Goal: Information Seeking & Learning: Learn about a topic

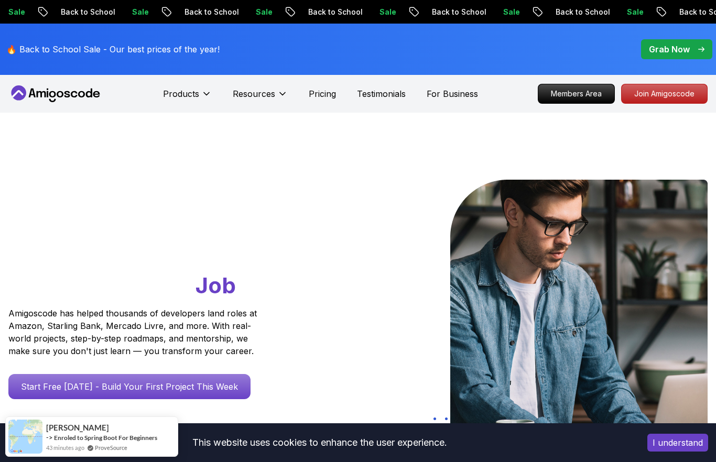
click at [586, 94] on p "Members Area" at bounding box center [576, 93] width 76 height 19
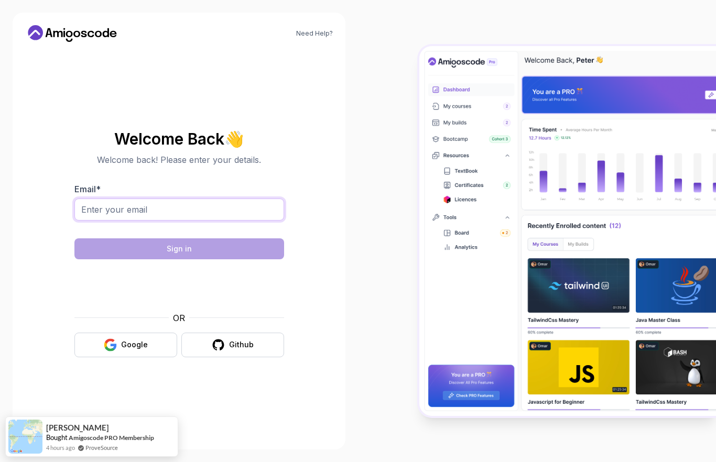
click at [204, 221] on input "Email *" at bounding box center [179, 210] width 210 height 22
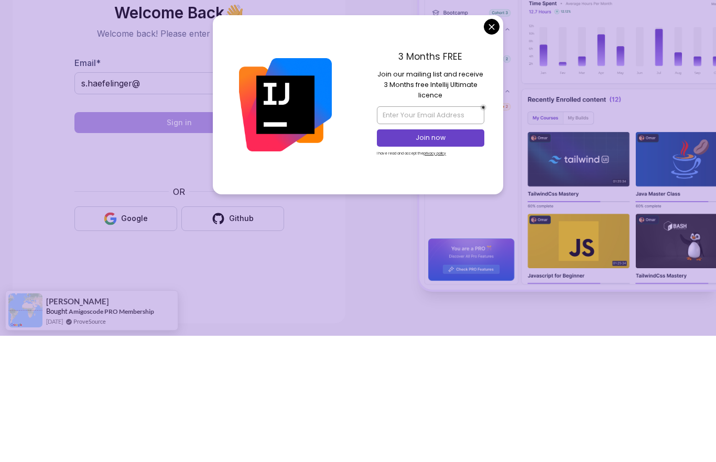
click at [490, 53] on img at bounding box center [567, 231] width 296 height 370
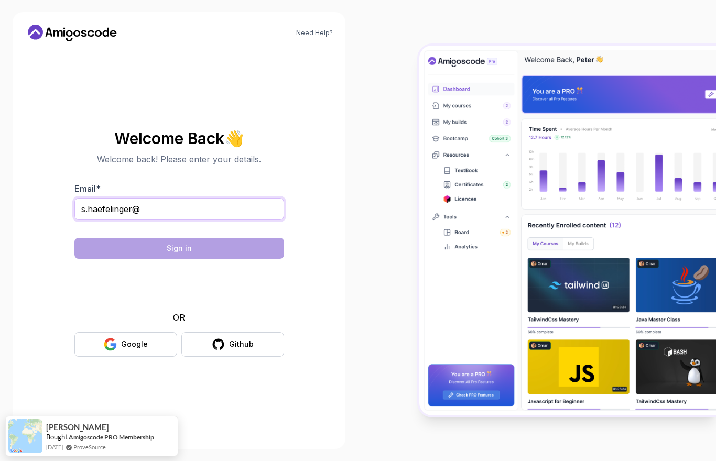
click at [257, 221] on input "s.haefelinger@" at bounding box center [179, 210] width 210 height 22
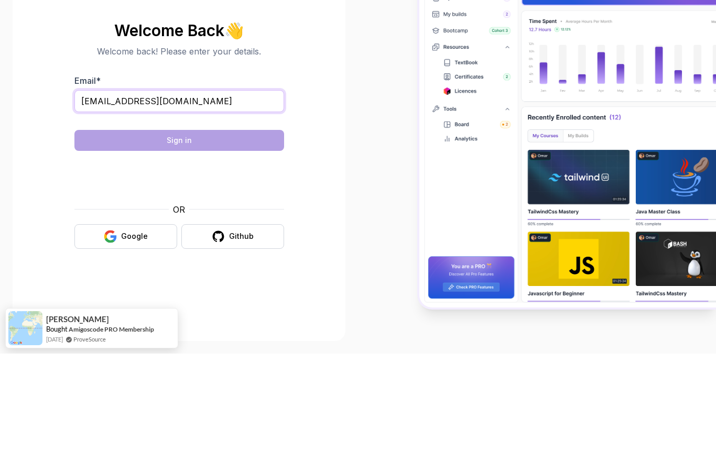
type input "[EMAIL_ADDRESS][DOMAIN_NAME]"
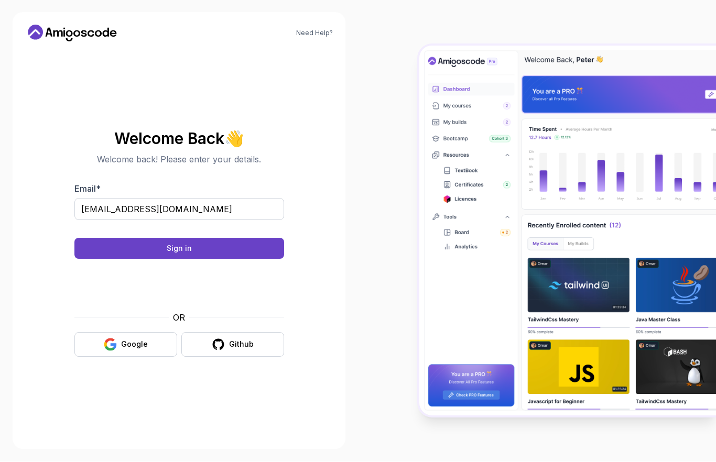
click at [100, 259] on button "Sign in" at bounding box center [179, 248] width 210 height 21
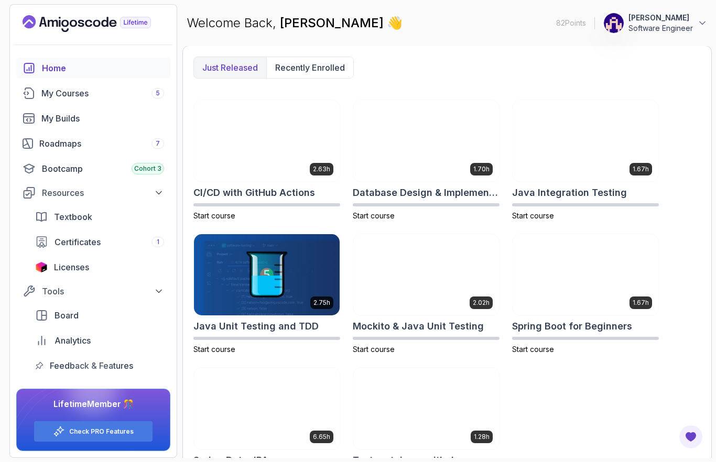
scroll to position [272, 0]
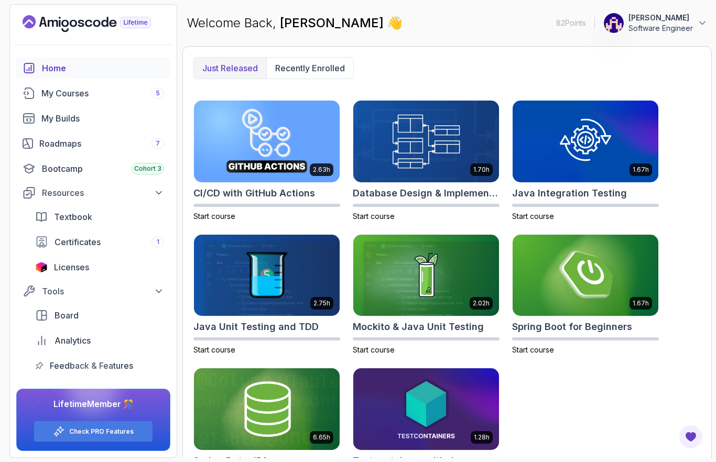
click at [56, 91] on div "My Courses 5" at bounding box center [102, 93] width 123 height 13
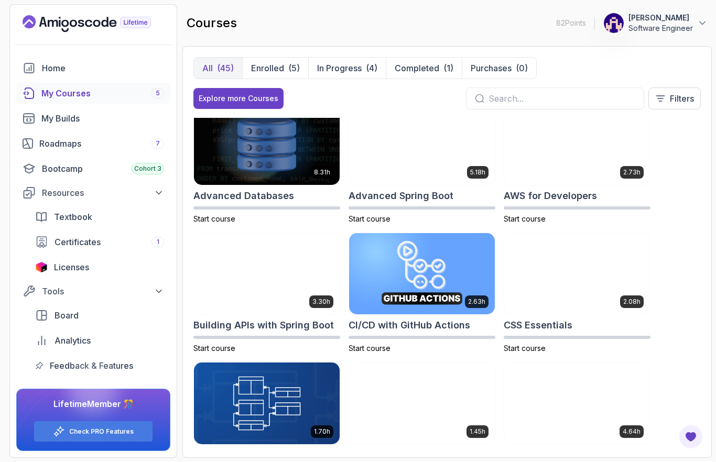
scroll to position [10, 0]
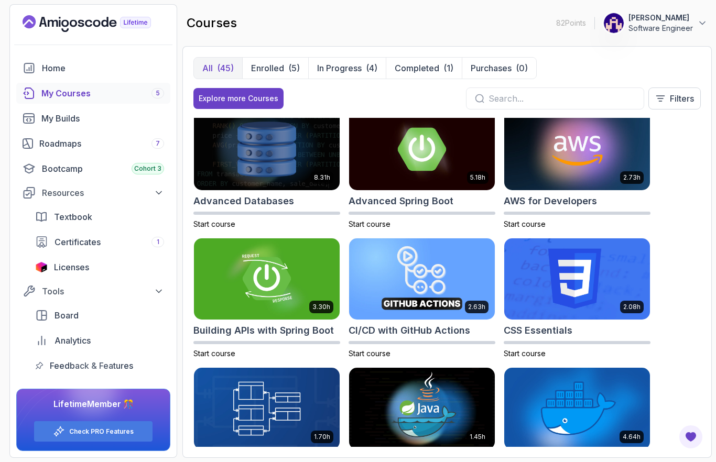
click at [623, 65] on div "All (45) Enrolled (5) In Progress (4) Completed (1) Purchases (0)" at bounding box center [446, 68] width 507 height 22
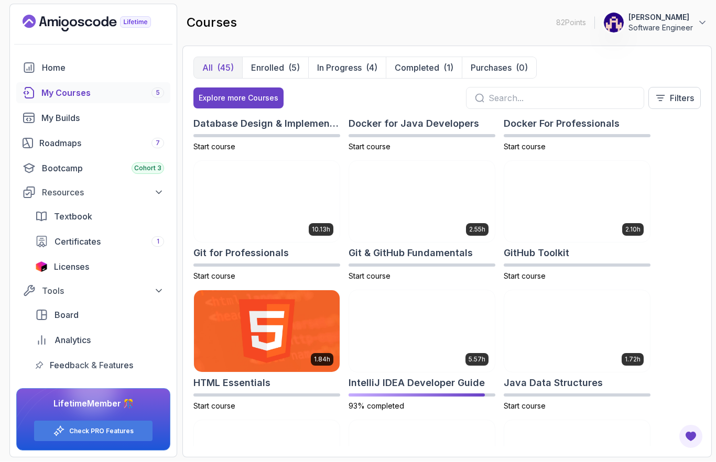
scroll to position [356, 0]
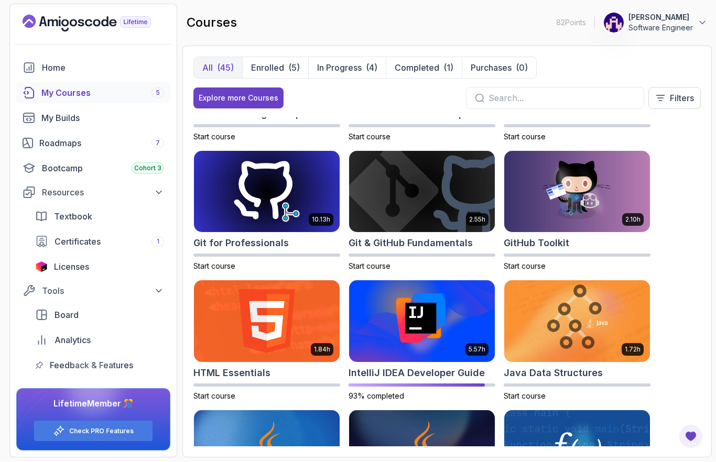
click at [597, 188] on img at bounding box center [577, 192] width 146 height 82
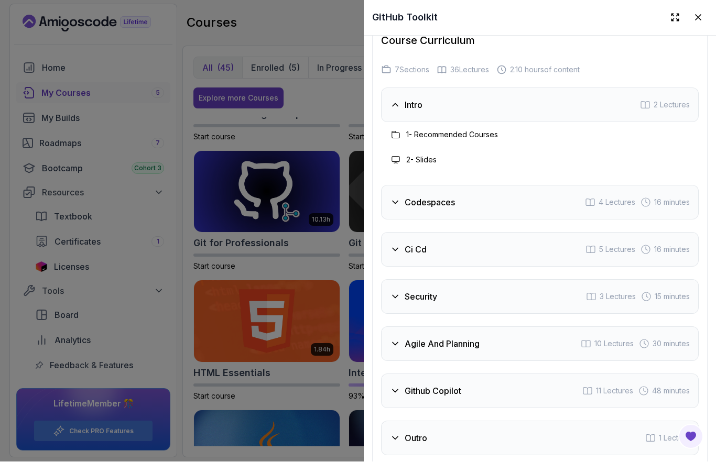
scroll to position [1726, 0]
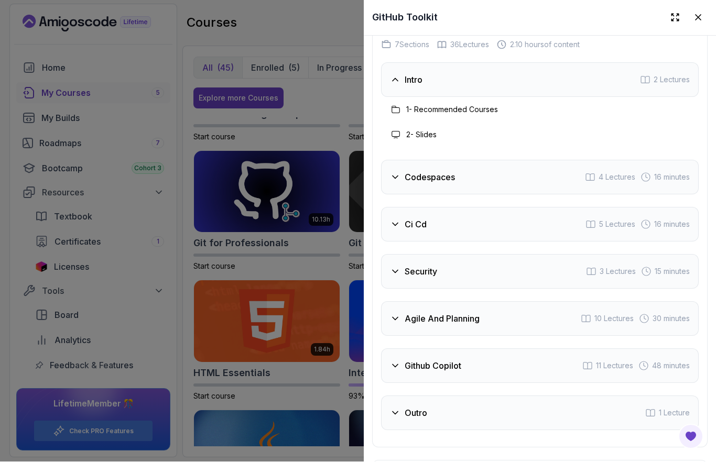
click at [422, 171] on h3 "Codespaces" at bounding box center [429, 177] width 50 height 13
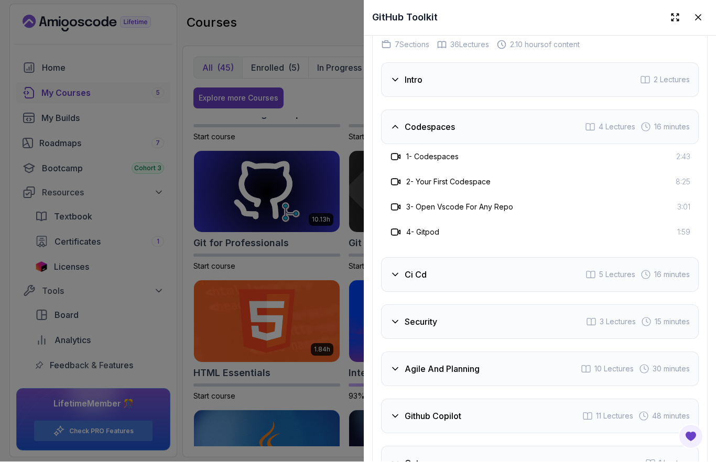
click at [419, 269] on h3 "Ci Cd" at bounding box center [415, 275] width 22 height 13
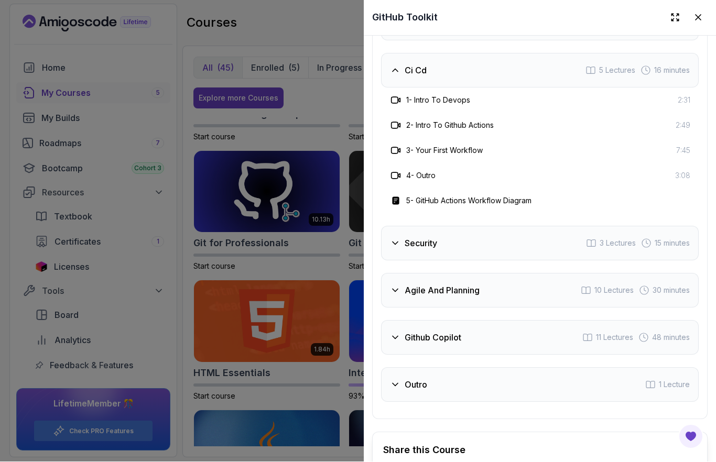
scroll to position [1841, 0]
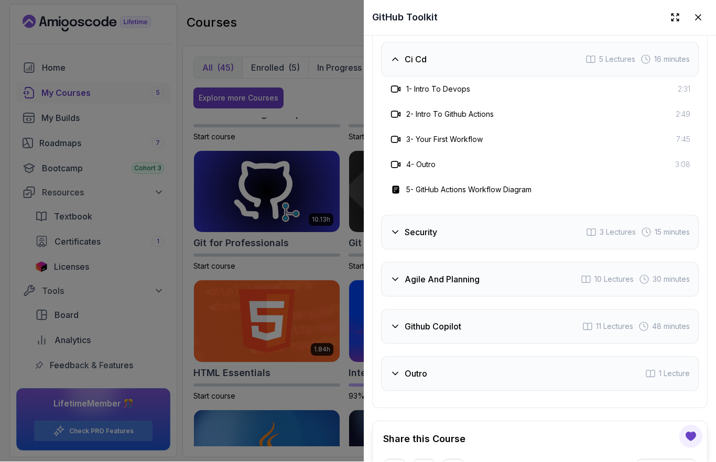
click at [419, 226] on h3 "Security" at bounding box center [420, 232] width 32 height 13
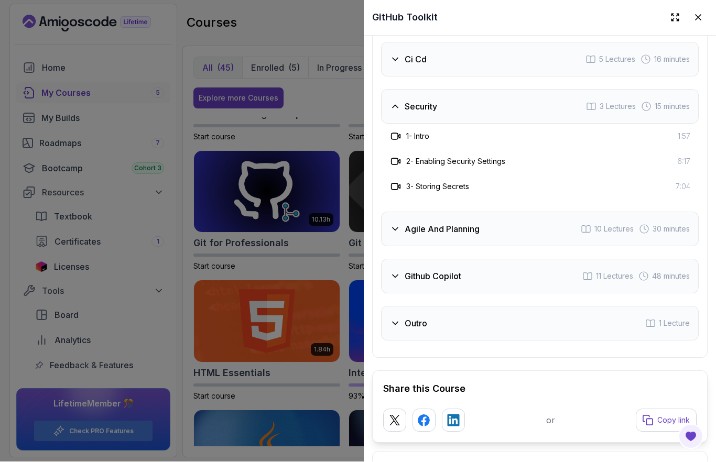
click at [460, 223] on h3 "Agile And Planning" at bounding box center [441, 229] width 75 height 13
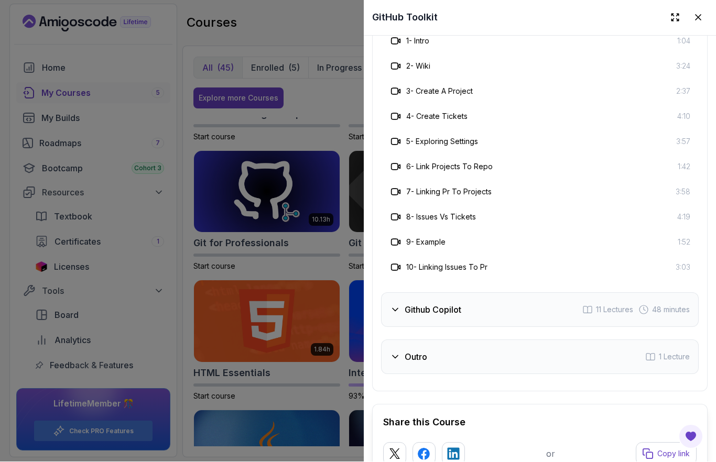
scroll to position [1984, 0]
click at [447, 292] on div "Github Copilot 11 Lectures 48 minutes" at bounding box center [539, 309] width 317 height 35
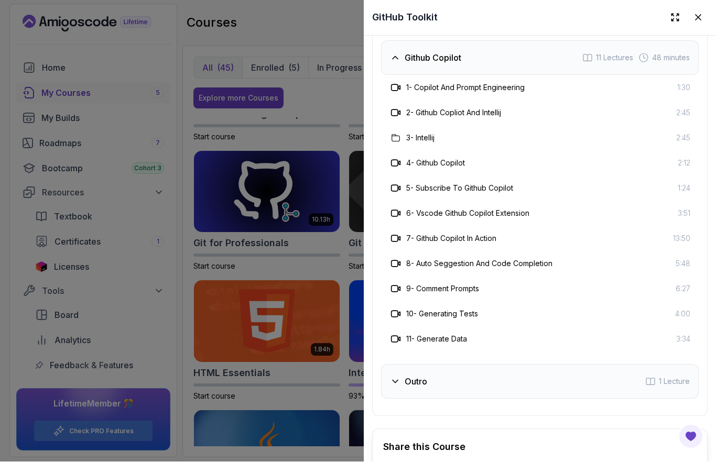
click at [700, 12] on button at bounding box center [697, 17] width 19 height 19
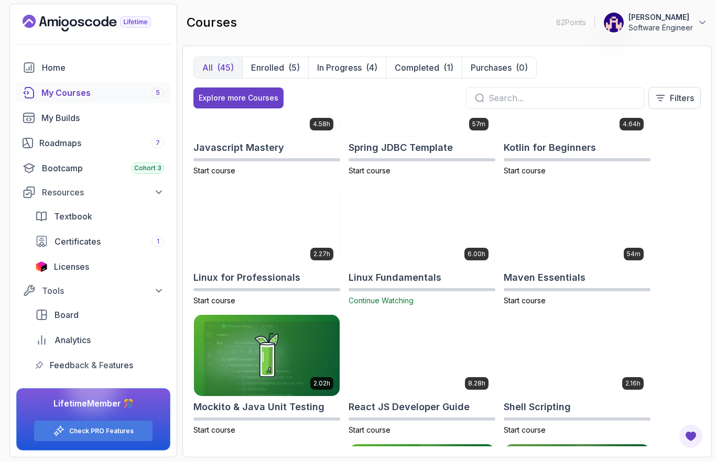
scroll to position [1230, 0]
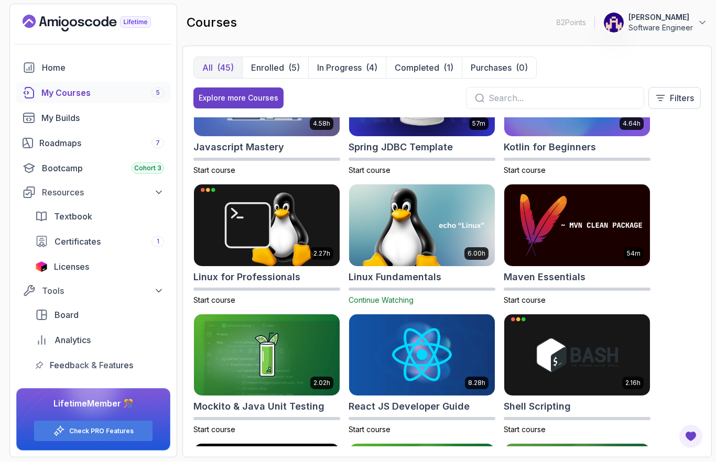
click at [437, 206] on img at bounding box center [422, 226] width 146 height 82
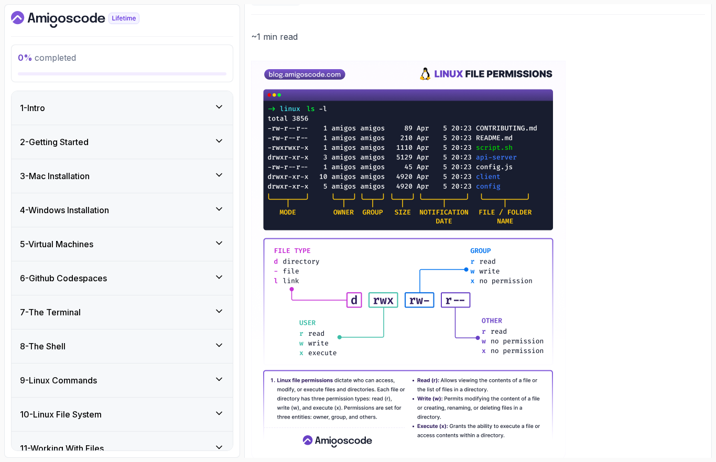
scroll to position [110, 0]
